Goal: Information Seeking & Learning: Learn about a topic

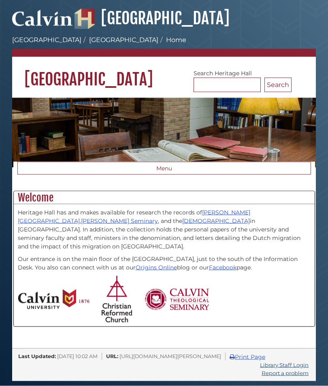
scroll to position [35, 0]
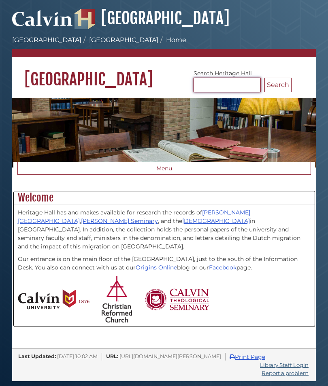
click at [219, 78] on input "Search [GEOGRAPHIC_DATA]" at bounding box center [226, 85] width 67 height 15
type input "*******"
click at [278, 78] on button "Search" at bounding box center [277, 85] width 27 height 15
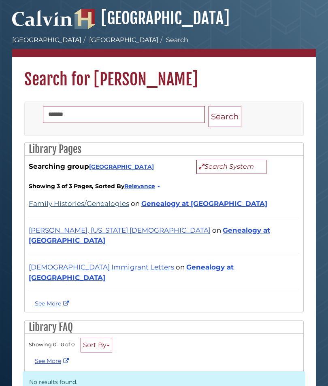
click at [81, 208] on link "Family Histories/Genealogies" at bounding box center [79, 204] width 100 height 8
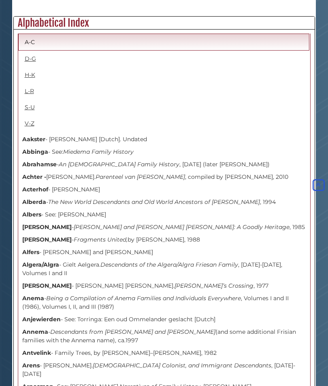
scroll to position [276, 0]
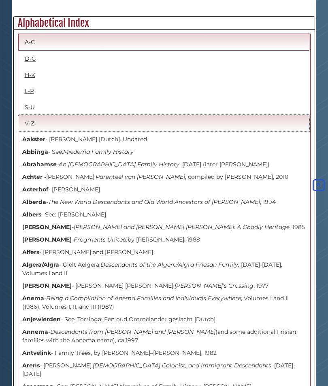
click at [28, 118] on link "V-Z" at bounding box center [163, 123] width 291 height 17
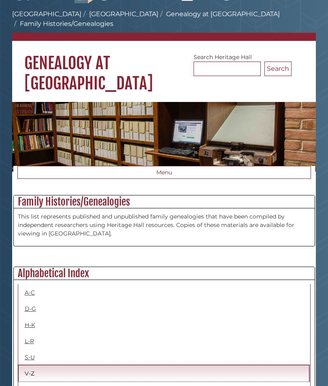
scroll to position [26, 0]
click at [166, 12] on link "Genealogy at Heritage Hall" at bounding box center [223, 14] width 114 height 8
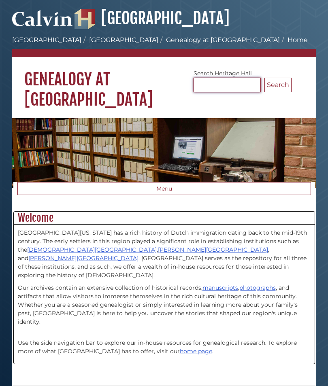
click at [216, 83] on input "Search [GEOGRAPHIC_DATA]" at bounding box center [226, 85] width 67 height 15
type input "*******"
click at [278, 85] on button "Search" at bounding box center [277, 85] width 27 height 15
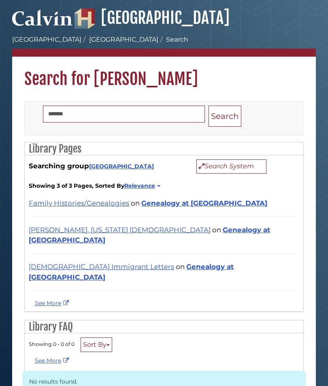
scroll to position [5, 0]
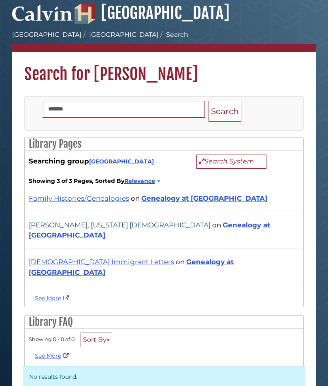
click at [102, 230] on link "[PERSON_NAME], [US_STATE] [DEMOGRAPHIC_DATA]" at bounding box center [120, 225] width 182 height 8
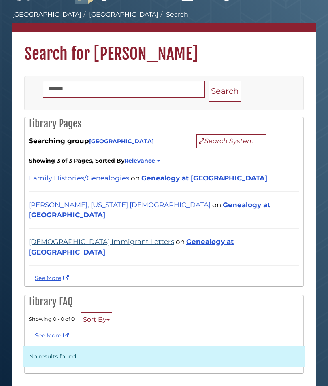
click at [68, 240] on link "[DEMOGRAPHIC_DATA] Immigrant Letters" at bounding box center [101, 242] width 145 height 8
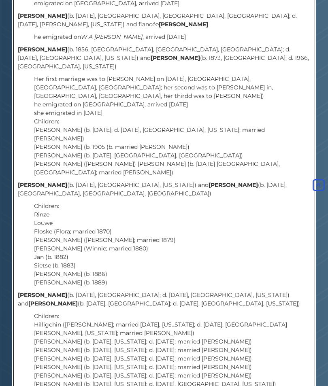
scroll to position [399, 0]
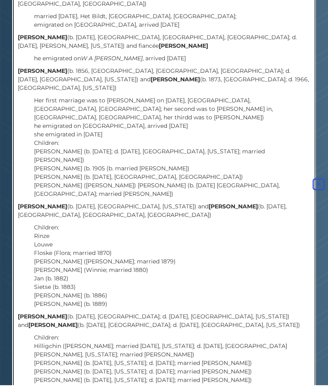
click at [62, 117] on p "Her first marriage was to Jan DeHaas on 8 May 1898, Venhuizen, Noord Holland, N…" at bounding box center [172, 149] width 276 height 102
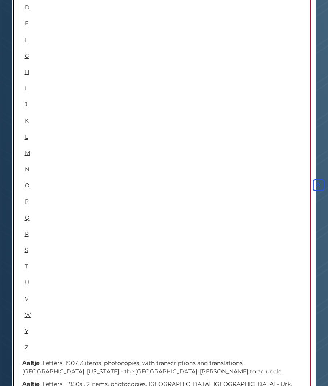
scroll to position [560, 0]
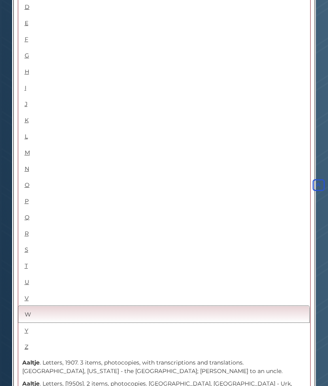
click at [27, 306] on link "W" at bounding box center [163, 314] width 291 height 17
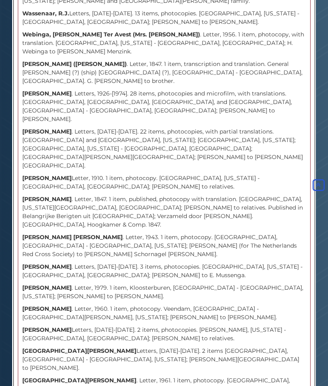
scroll to position [1224, 0]
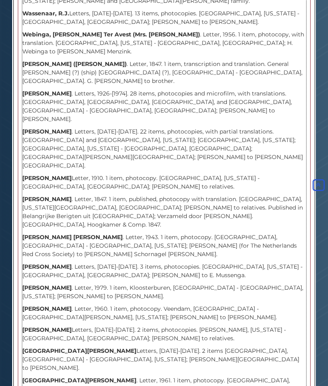
click at [57, 285] on strong "Werkman, Froukje de Vries" at bounding box center [46, 288] width 49 height 7
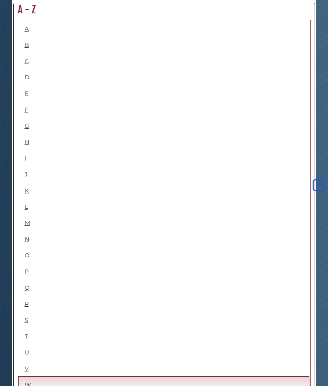
scroll to position [489, 0]
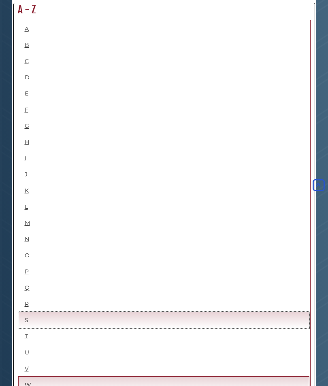
click at [25, 312] on link "S" at bounding box center [163, 320] width 291 height 17
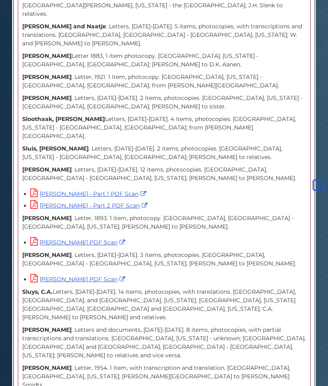
scroll to position [2899, 0]
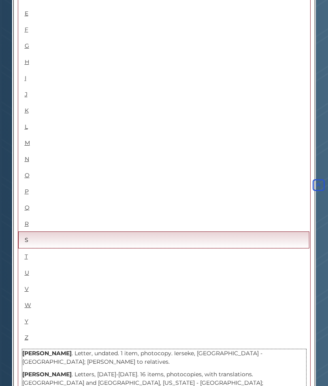
scroll to position [569, 0]
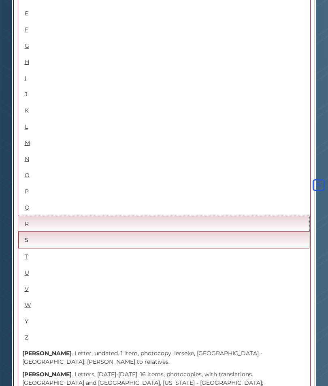
click at [26, 215] on link "R" at bounding box center [163, 223] width 291 height 17
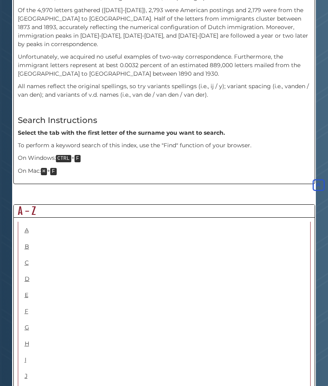
scroll to position [299, 0]
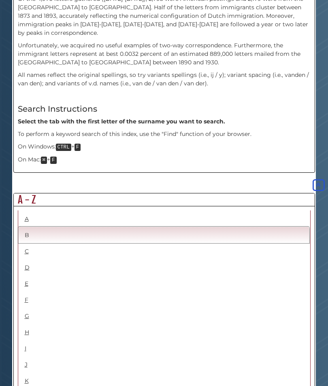
click at [23, 227] on link "B" at bounding box center [163, 235] width 291 height 17
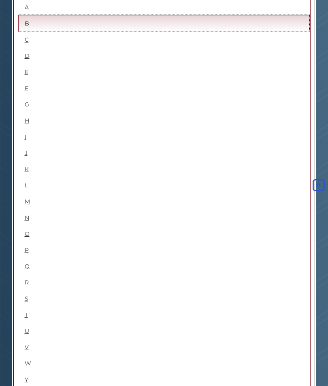
scroll to position [511, 0]
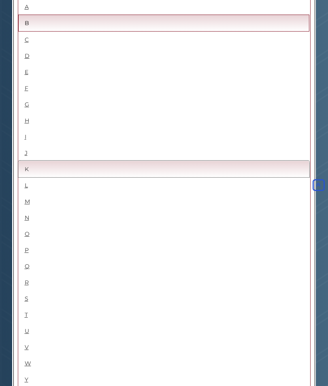
click at [21, 161] on link "K" at bounding box center [163, 169] width 291 height 17
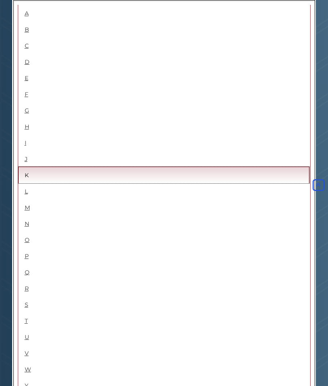
scroll to position [505, 0]
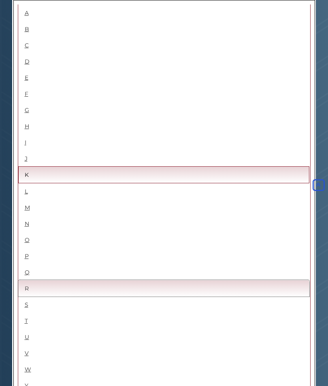
click at [24, 280] on link "R" at bounding box center [163, 288] width 291 height 17
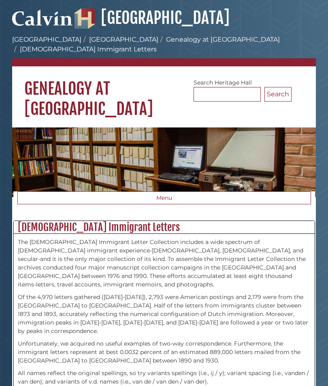
scroll to position [0, 0]
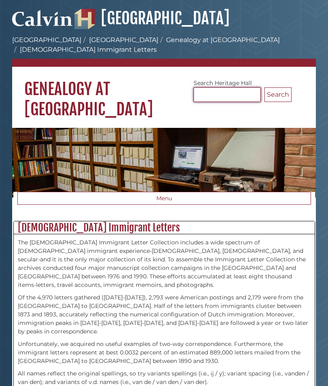
click at [221, 87] on input "Search Heritage Hall" at bounding box center [226, 94] width 67 height 15
type input "********"
click at [278, 87] on button "Search" at bounding box center [277, 94] width 27 height 15
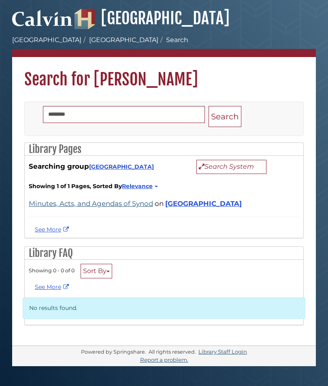
click at [80, 206] on link "Minutes, Acts, and Agendas of Synod" at bounding box center [91, 204] width 124 height 8
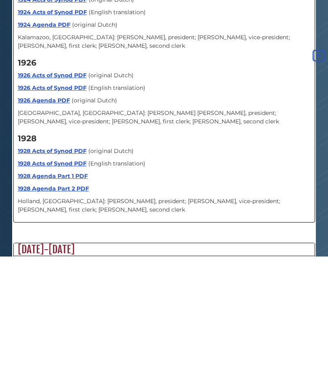
scroll to position [5052, 0]
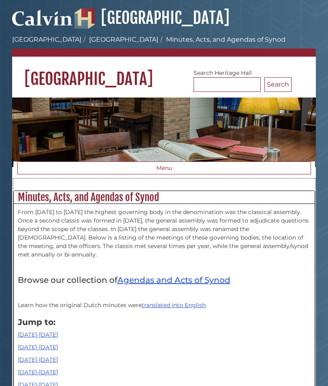
scroll to position [0, 0]
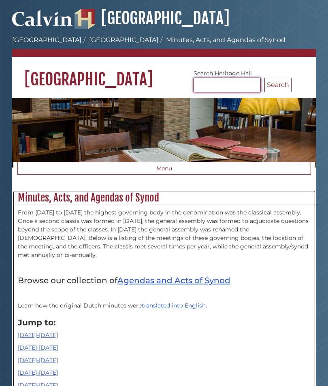
click at [216, 87] on input "Search Heritage Hall" at bounding box center [226, 85] width 67 height 15
type input "*****"
click at [278, 85] on button "Search" at bounding box center [277, 85] width 27 height 15
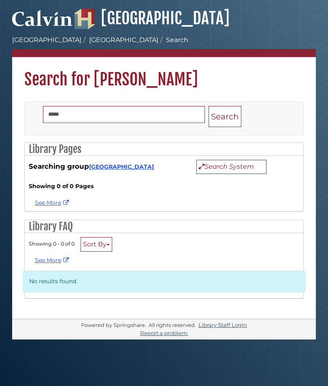
click at [92, 40] on link "[GEOGRAPHIC_DATA]" at bounding box center [123, 40] width 69 height 8
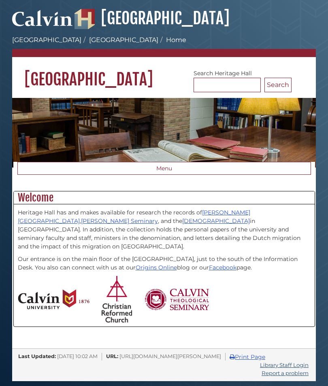
click at [40, 43] on link "[GEOGRAPHIC_DATA]" at bounding box center [46, 40] width 69 height 8
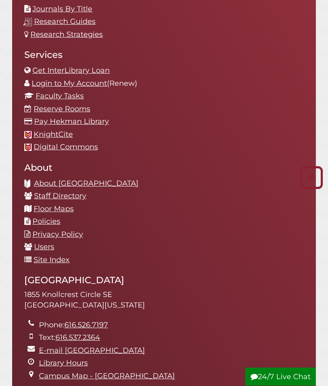
scroll to position [1090, 0]
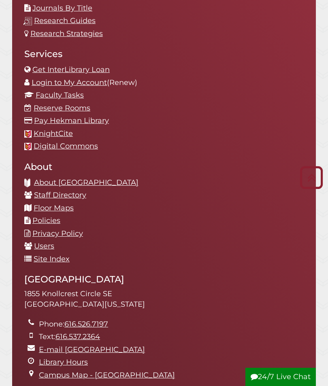
click at [58, 191] on link "Staff Directory" at bounding box center [60, 195] width 52 height 9
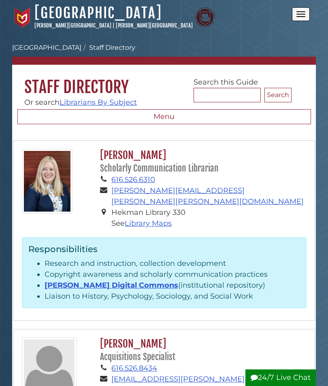
click at [44, 45] on link "[GEOGRAPHIC_DATA]" at bounding box center [46, 48] width 69 height 8
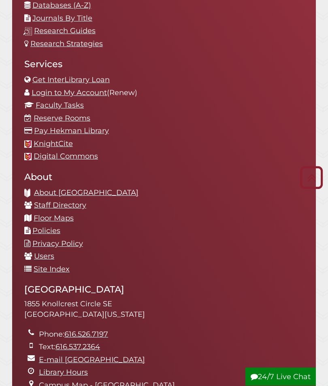
scroll to position [1080, 0]
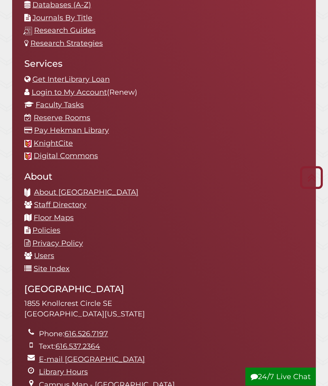
click at [55, 368] on link "Library Hours" at bounding box center [63, 372] width 49 height 9
